Goal: Check status: Check status

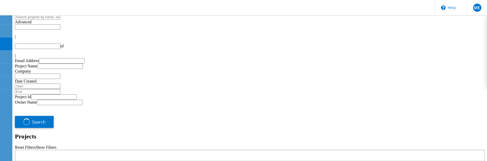
type input "1"
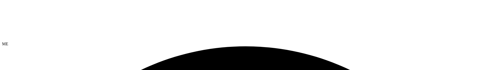
select select "USD"
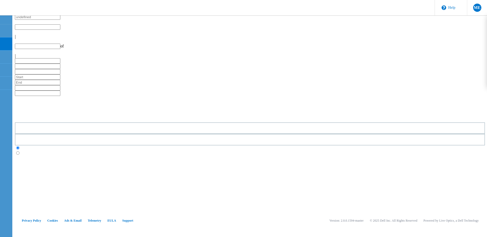
type input "1"
